Goal: Find specific page/section: Find specific page/section

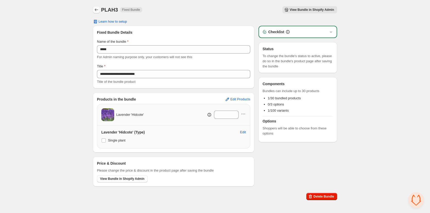
click at [95, 11] on icon "Back" at bounding box center [96, 9] width 5 height 5
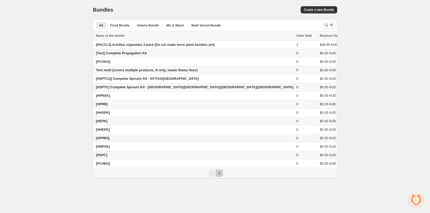
click at [222, 177] on button "Next" at bounding box center [219, 172] width 7 height 7
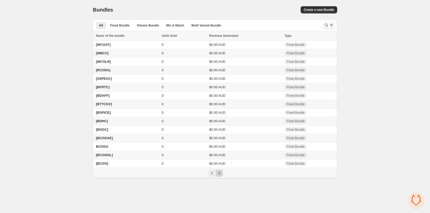
click at [220, 176] on icon "Next" at bounding box center [219, 172] width 5 height 5
click at [208, 168] on button "Previous" at bounding box center [211, 164] width 7 height 7
click at [209, 168] on td "$0.00 AUD" at bounding box center [245, 163] width 75 height 8
